Goal: Task Accomplishment & Management: Complete application form

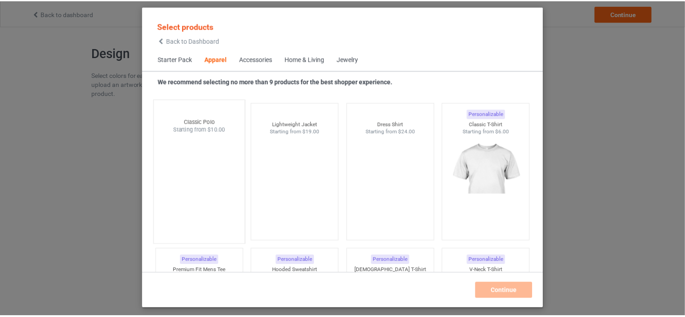
scroll to position [335, 0]
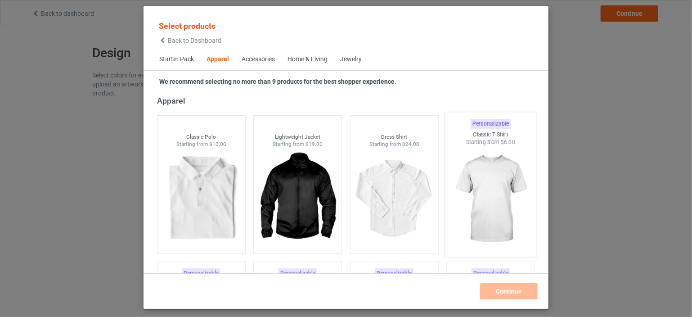
click at [500, 174] on img at bounding box center [490, 199] width 85 height 106
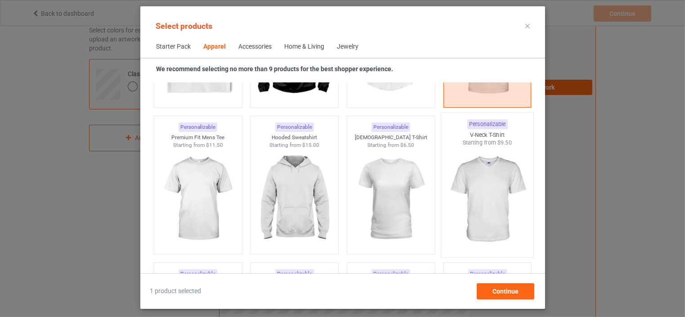
scroll to position [470, 0]
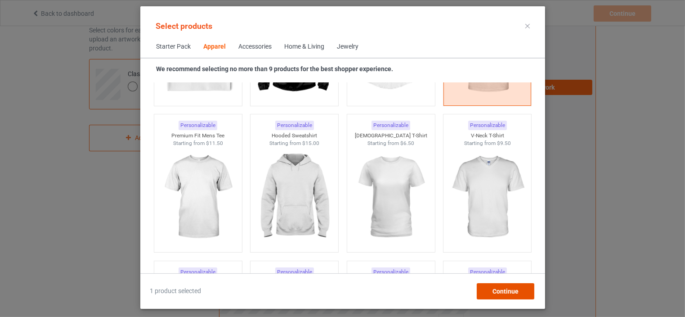
click at [510, 290] on span "Continue" at bounding box center [505, 290] width 26 height 7
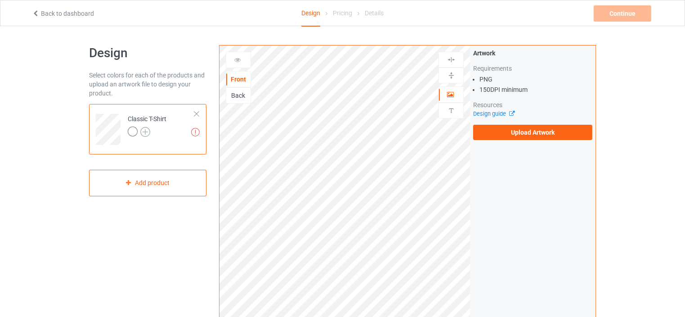
click at [148, 131] on img at bounding box center [145, 132] width 10 height 10
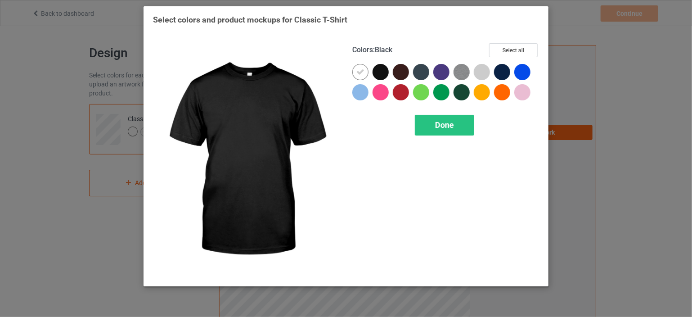
click at [383, 69] on div at bounding box center [380, 72] width 16 height 16
click at [402, 73] on div at bounding box center [401, 72] width 16 height 16
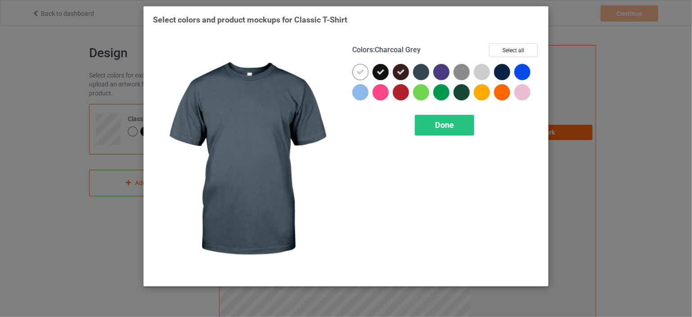
click at [420, 72] on div at bounding box center [421, 72] width 16 height 16
click at [437, 71] on div at bounding box center [441, 72] width 16 height 16
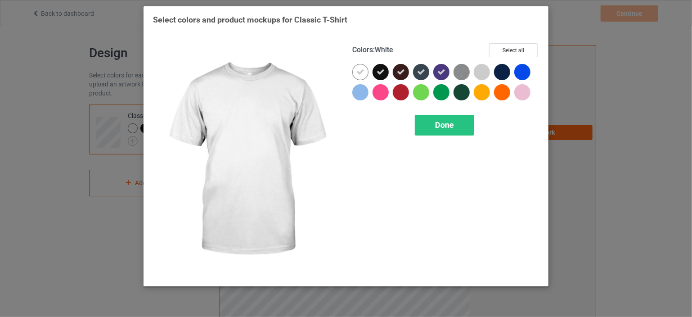
click at [363, 73] on icon at bounding box center [360, 72] width 8 height 8
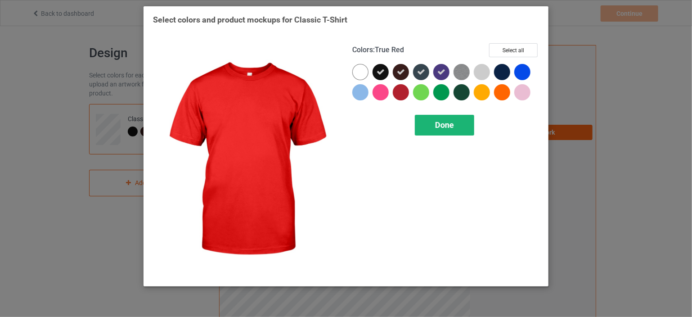
click at [437, 122] on span "Done" at bounding box center [444, 124] width 19 height 9
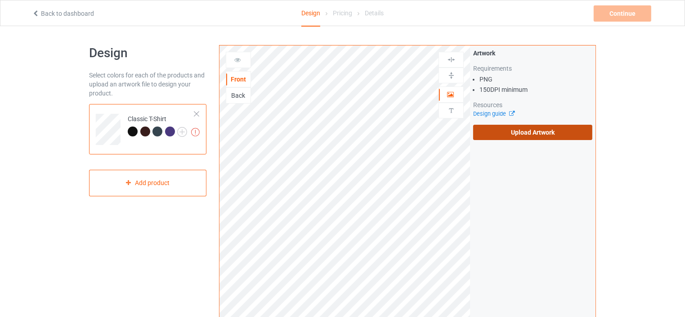
click at [511, 134] on label "Upload Artwork" at bounding box center [532, 132] width 119 height 15
click at [0, 0] on input "Upload Artwork" at bounding box center [0, 0] width 0 height 0
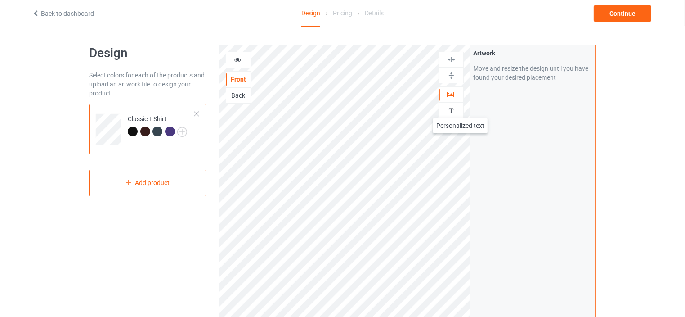
click at [461, 109] on div at bounding box center [451, 110] width 24 height 9
click at [515, 71] on div "Add text" at bounding box center [532, 69] width 119 height 16
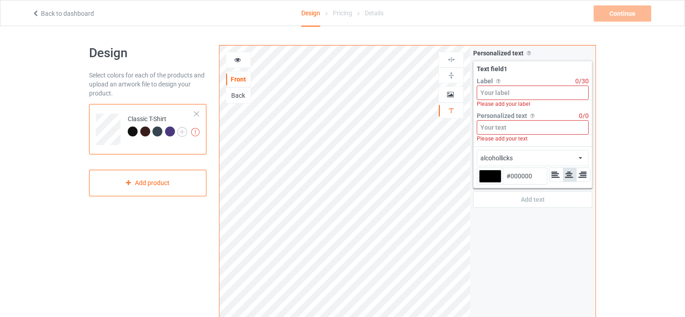
click at [516, 125] on input at bounding box center [533, 127] width 112 height 14
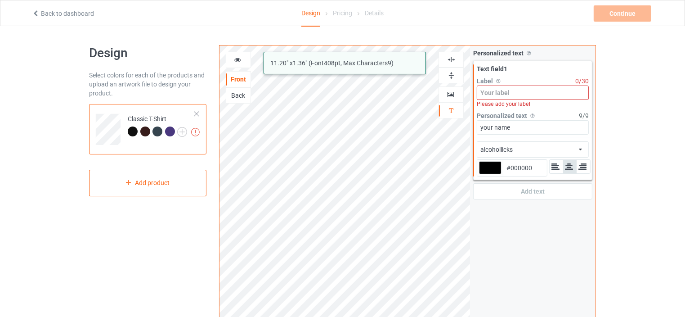
type input "your name"
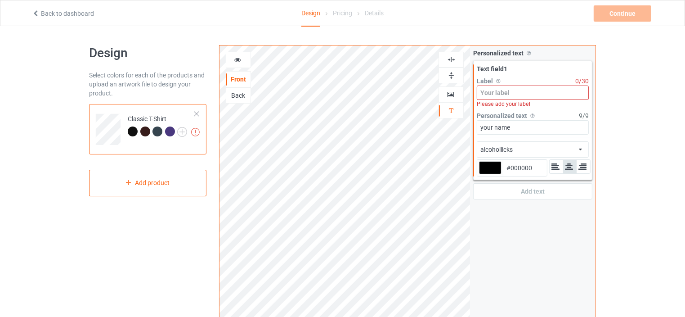
click at [655, 86] on div "Design Select colors for each of the products and upload an artwork file to des…" at bounding box center [342, 304] width 685 height 556
click at [530, 88] on input at bounding box center [533, 92] width 112 height 14
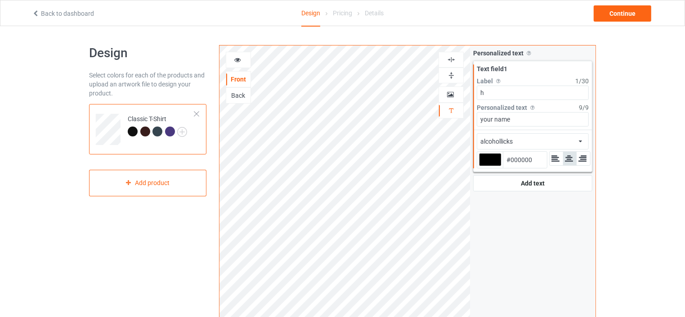
type input "h"
click at [639, 73] on div "Design Select colors for each of the products and upload an artwork file to des…" at bounding box center [342, 304] width 685 height 556
click at [625, 14] on div "Continue" at bounding box center [623, 13] width 58 height 16
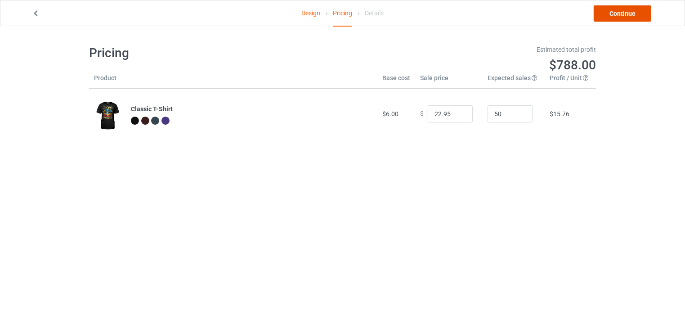
click at [630, 12] on link "Continue" at bounding box center [623, 13] width 58 height 16
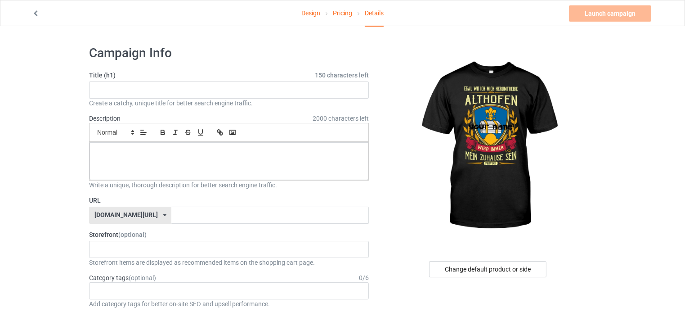
click at [141, 79] on label "Title (h1) 150 characters left" at bounding box center [229, 75] width 280 height 9
click at [141, 81] on input "text" at bounding box center [229, 89] width 280 height 17
type input "hhh"
click at [136, 144] on div at bounding box center [229, 161] width 279 height 38
click at [121, 211] on div "[DOMAIN_NAME][URL]" at bounding box center [125, 214] width 63 height 6
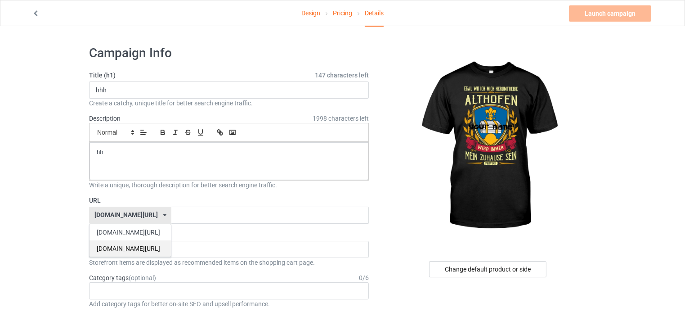
click at [115, 242] on div "[DOMAIN_NAME][URL]" at bounding box center [130, 248] width 81 height 16
click at [171, 219] on input "text" at bounding box center [269, 214] width 197 height 17
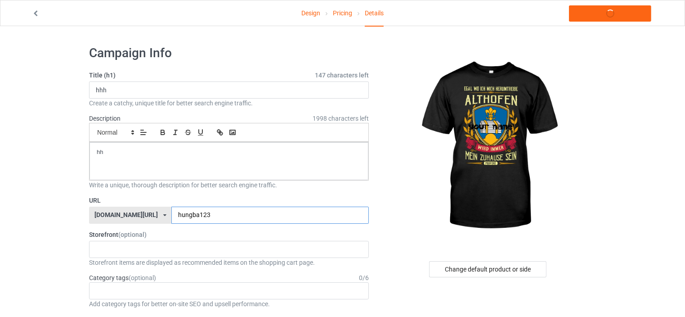
type input "hungba123"
click at [611, 14] on link "Launch campaign" at bounding box center [610, 13] width 82 height 16
